Goal: Transaction & Acquisition: Purchase product/service

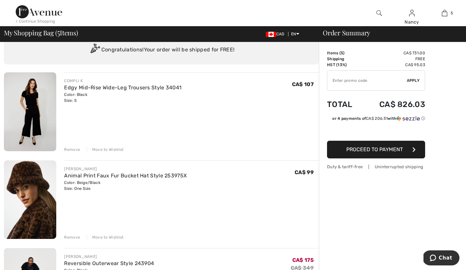
scroll to position [25, 0]
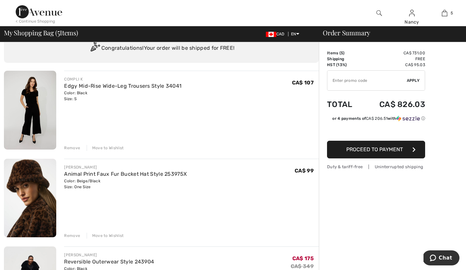
click at [72, 147] on div "Remove" at bounding box center [72, 148] width 16 height 6
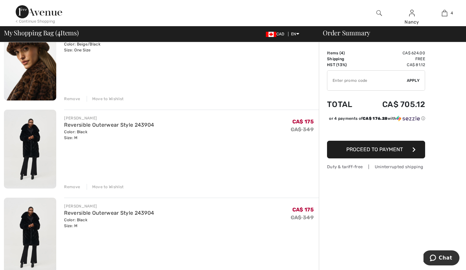
scroll to position [75, 0]
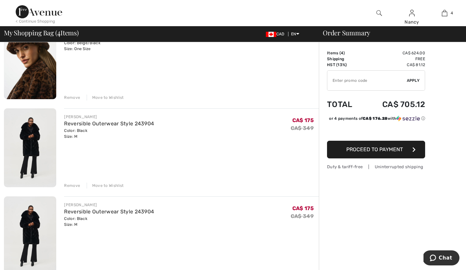
click at [73, 184] on div "Remove" at bounding box center [72, 185] width 16 height 6
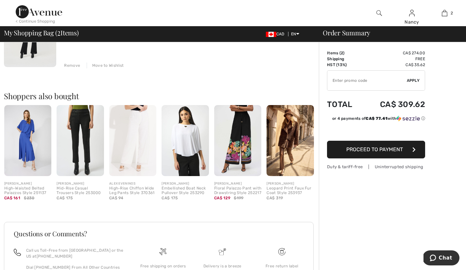
scroll to position [196, 0]
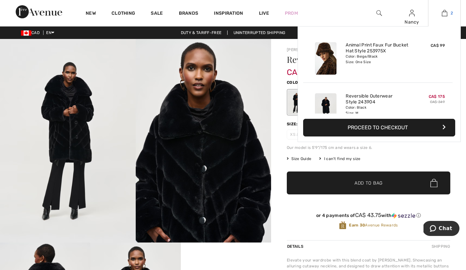
click at [443, 12] on img at bounding box center [444, 13] width 6 height 8
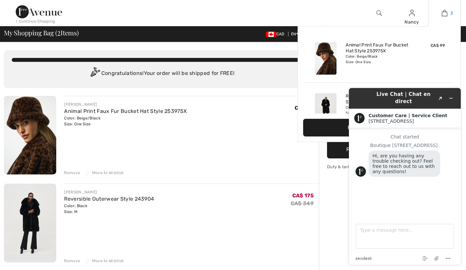
click at [446, 12] on img at bounding box center [444, 13] width 6 height 8
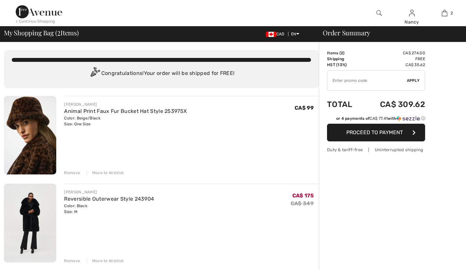
checkbox input "true"
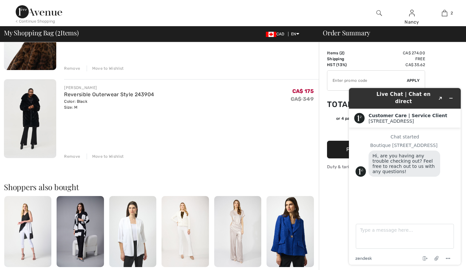
click at [390, 153] on span "Hi, are you having any trouble checking out? Feel free to reach out to us with …" at bounding box center [404, 163] width 64 height 21
click at [341, 150] on button "Proceed to Payment" at bounding box center [376, 150] width 98 height 18
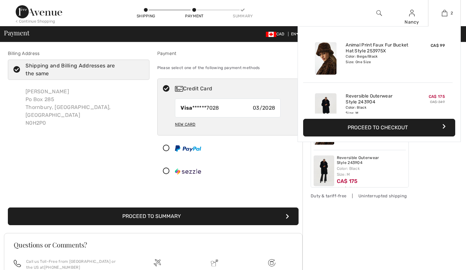
click at [415, 127] on main "Chat started Boutique [GEOGRAPHIC_DATA], are you having any trouble checking ou…" at bounding box center [405, 171] width 107 height 89
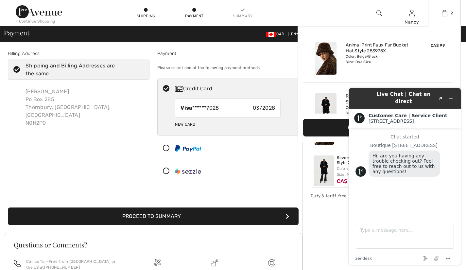
click at [415, 127] on main "Chat started Boutique [GEOGRAPHIC_DATA], are you having any trouble checking ou…" at bounding box center [405, 171] width 107 height 89
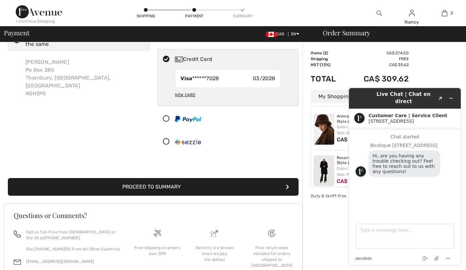
scroll to position [21, 0]
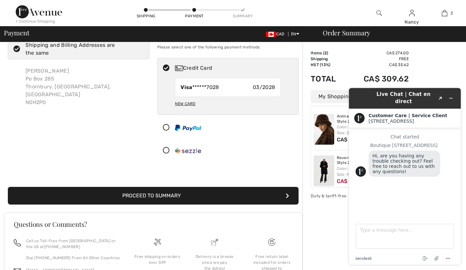
click at [159, 194] on button "Proceed to Summary" at bounding box center [153, 196] width 290 height 18
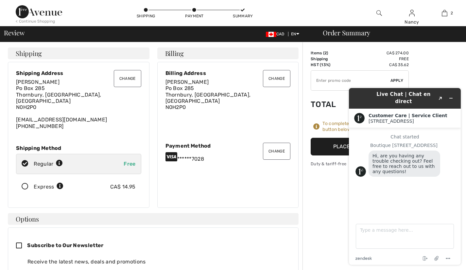
click at [350, 210] on div "Live Chat | Chat en direct Created with Sketch. Customer Care | Service Client …" at bounding box center [405, 176] width 112 height 176
click at [425, 256] on icon "End chat" at bounding box center [424, 258] width 3 height 5
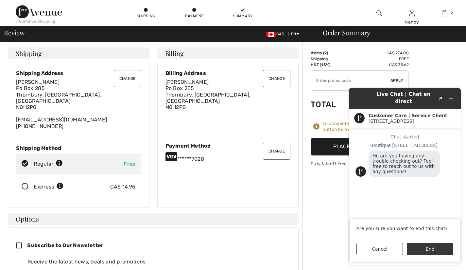
click at [424, 246] on button "End" at bounding box center [429, 248] width 46 height 12
